Goal: Information Seeking & Learning: Learn about a topic

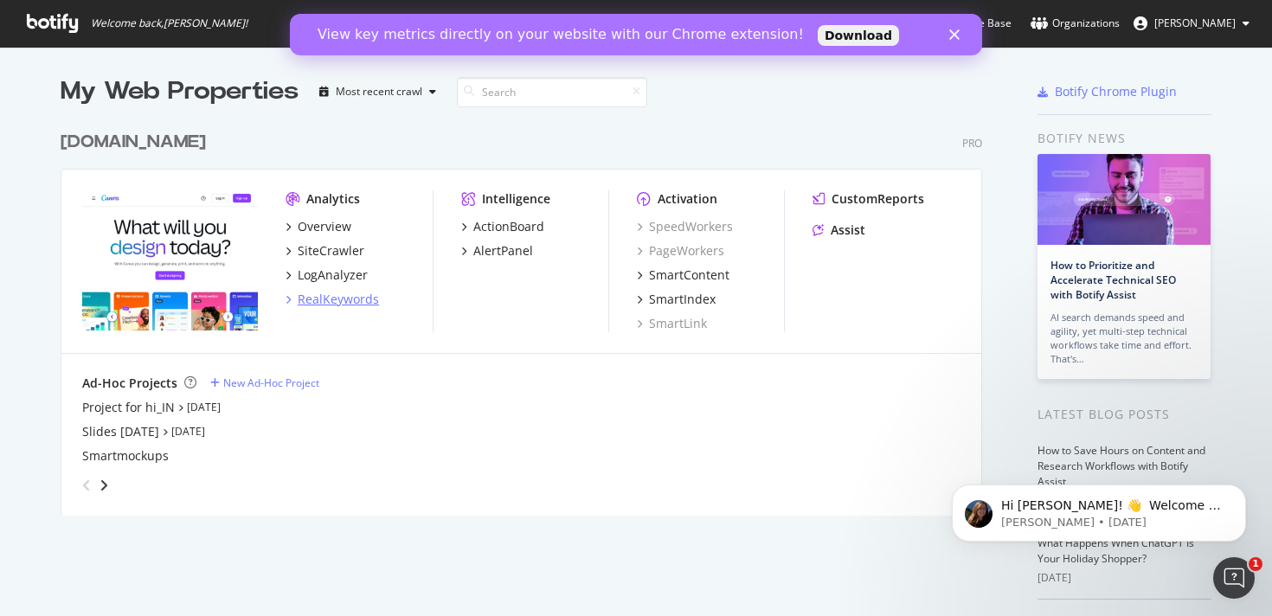
click at [295, 298] on div "RealKeywords" at bounding box center [332, 299] width 93 height 17
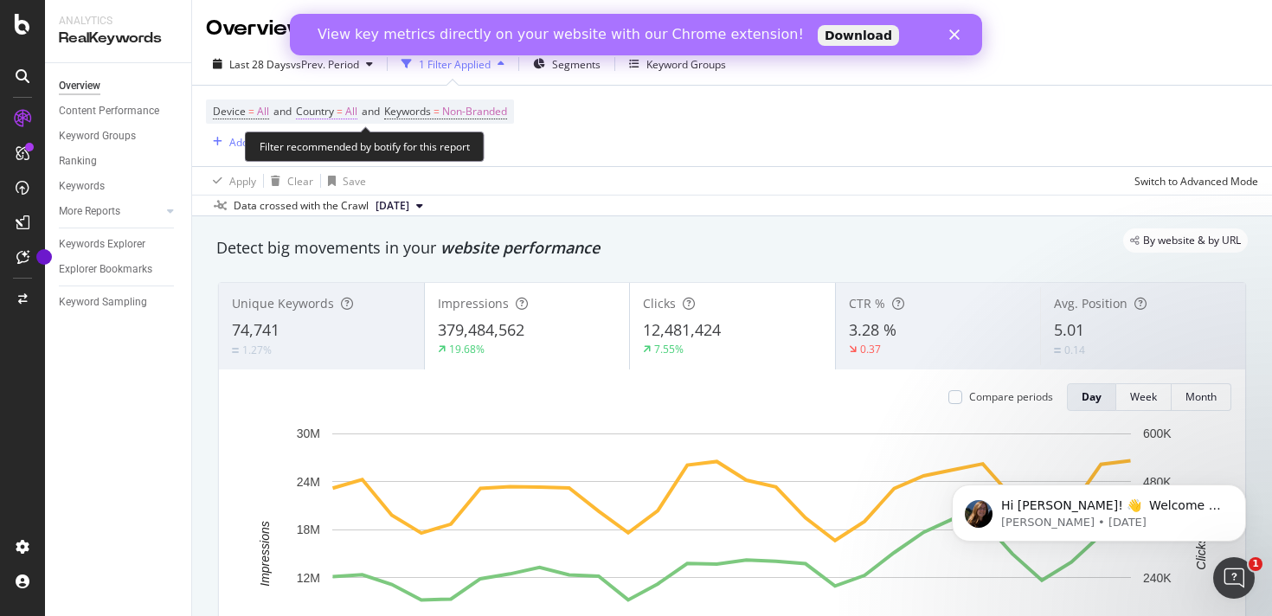
click at [354, 113] on span "All" at bounding box center [351, 112] width 12 height 24
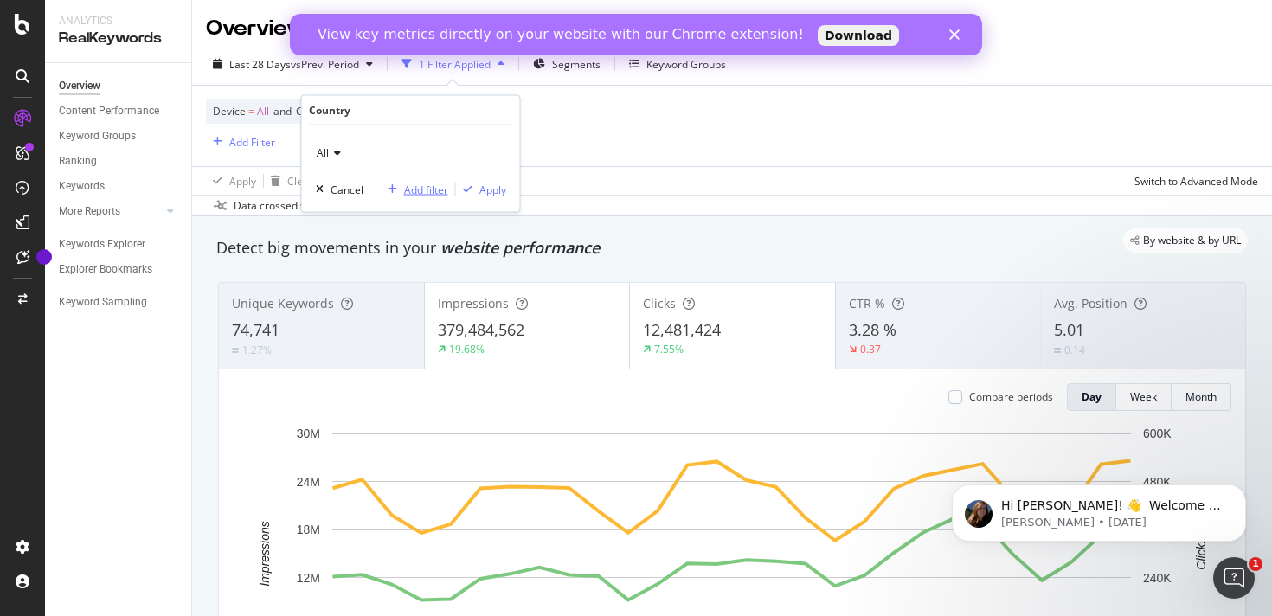
click at [394, 193] on icon "button" at bounding box center [393, 189] width 10 height 10
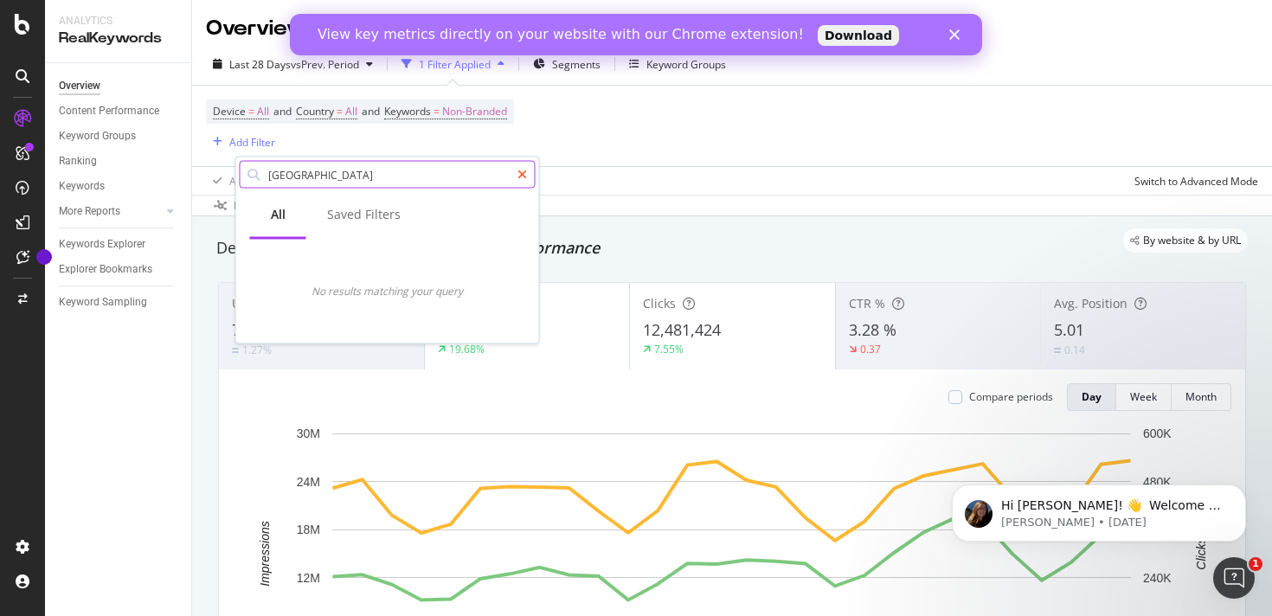
type input "[GEOGRAPHIC_DATA]"
click at [524, 174] on icon at bounding box center [523, 175] width 10 height 12
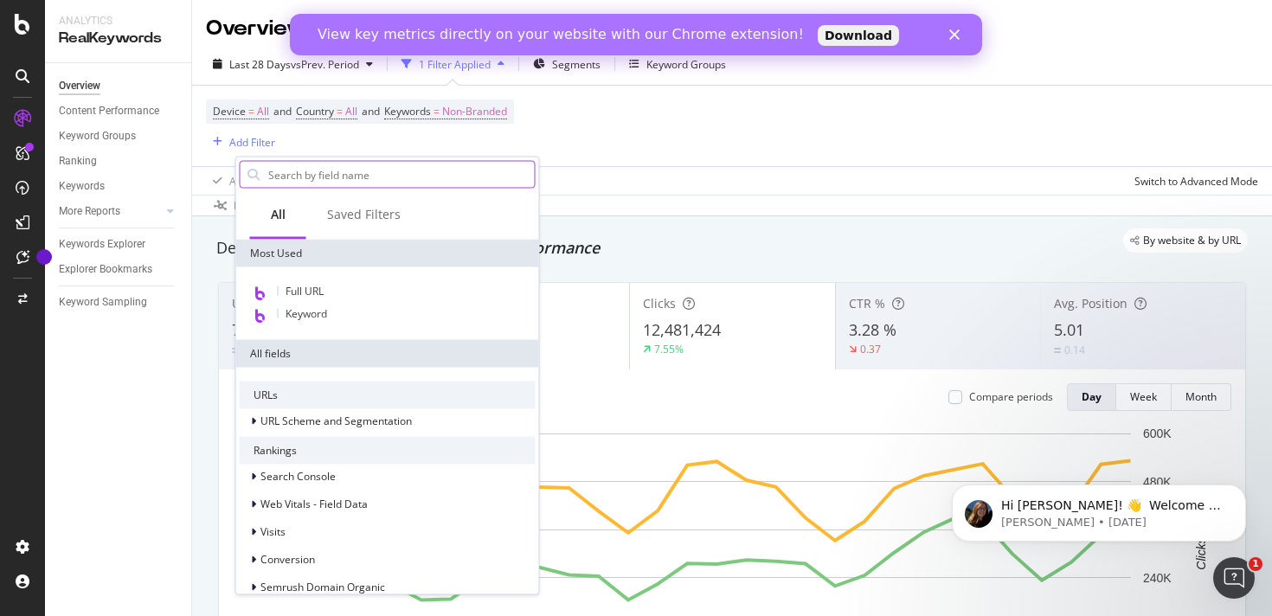
click at [606, 145] on div "Device = All and Country = All and Keywords = Non-Branded Add Filter" at bounding box center [732, 126] width 1053 height 81
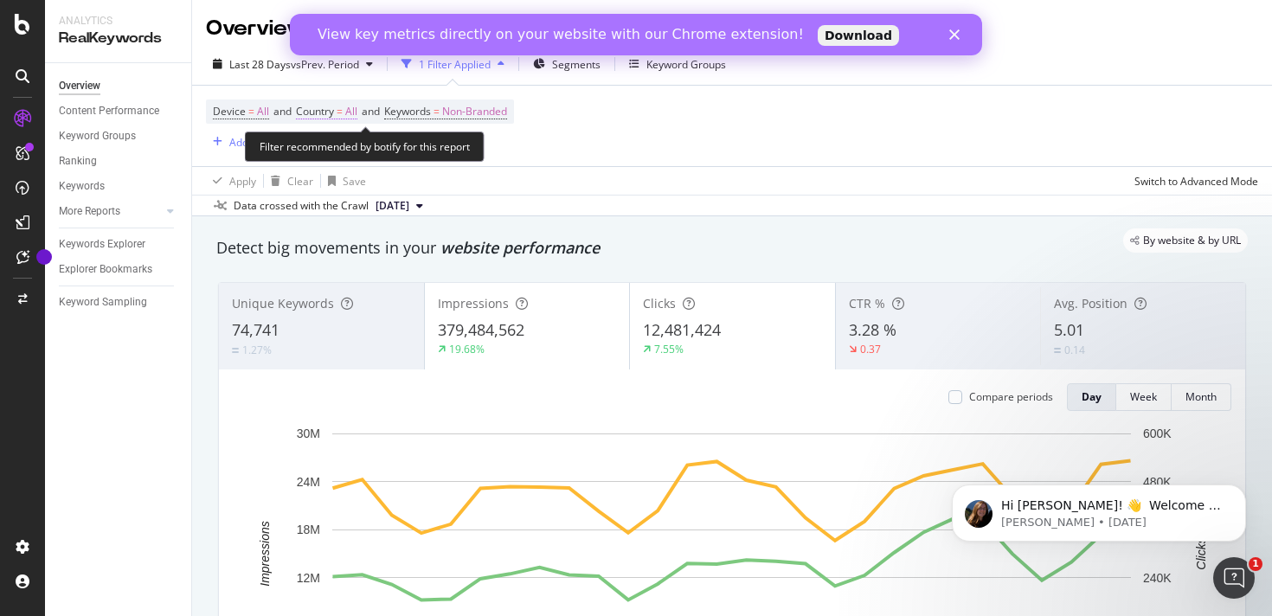
click at [350, 108] on span "Country = All" at bounding box center [326, 112] width 61 height 16
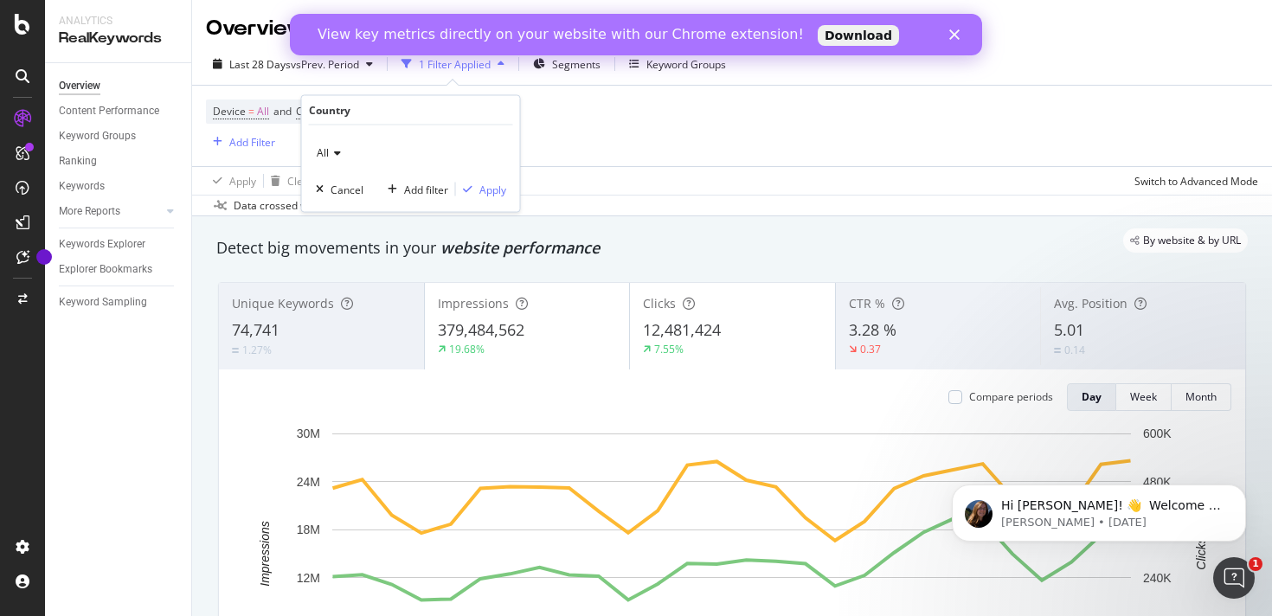
click at [359, 108] on div "Country" at bounding box center [411, 110] width 204 height 29
click at [332, 153] on icon at bounding box center [335, 153] width 12 height 10
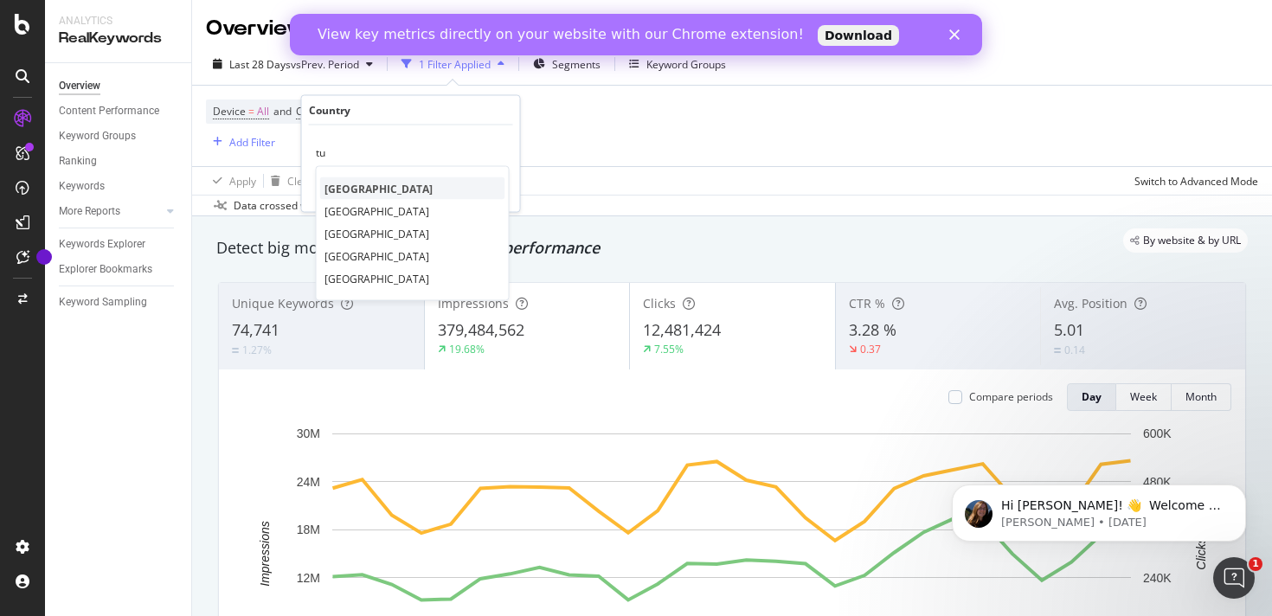
type input "tu"
click at [352, 191] on span "[GEOGRAPHIC_DATA]" at bounding box center [379, 188] width 108 height 15
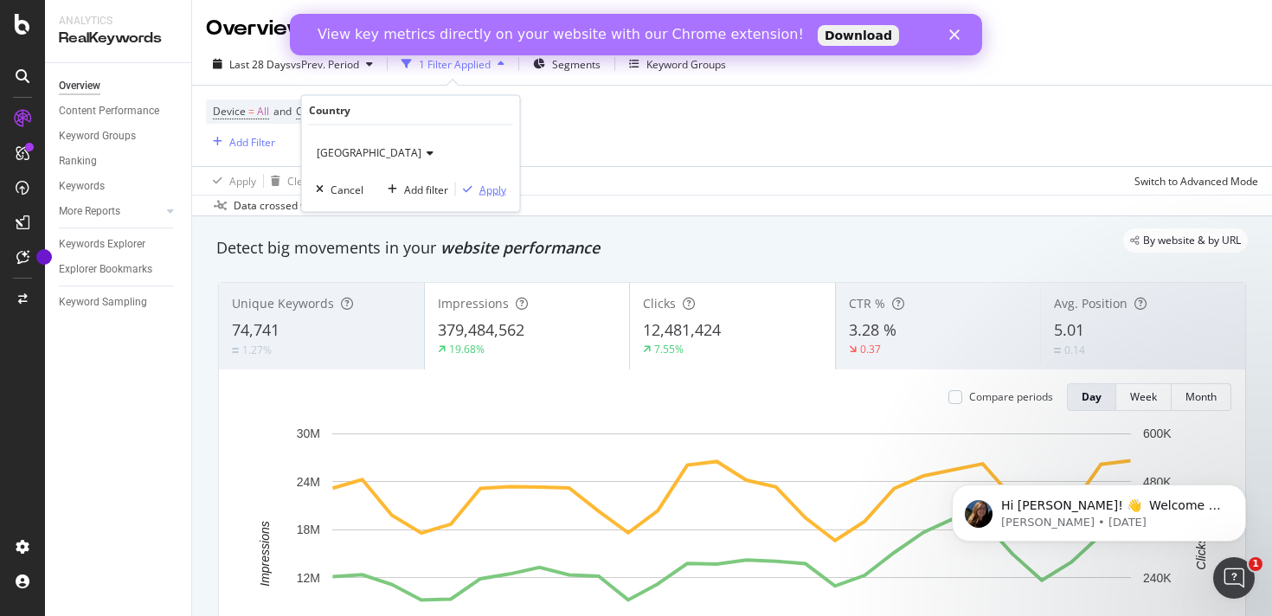
click at [486, 189] on div "Apply" at bounding box center [493, 189] width 27 height 15
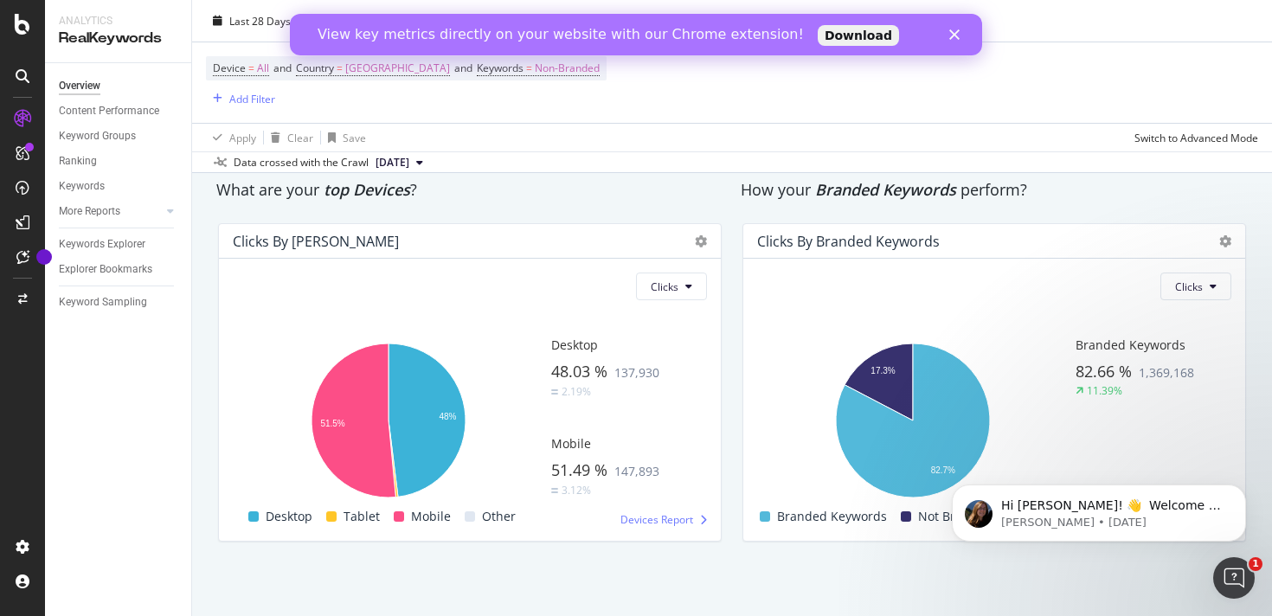
scroll to position [2896, 0]
click at [818, 35] on link "Download" at bounding box center [858, 35] width 81 height 21
